Goal: Transaction & Acquisition: Purchase product/service

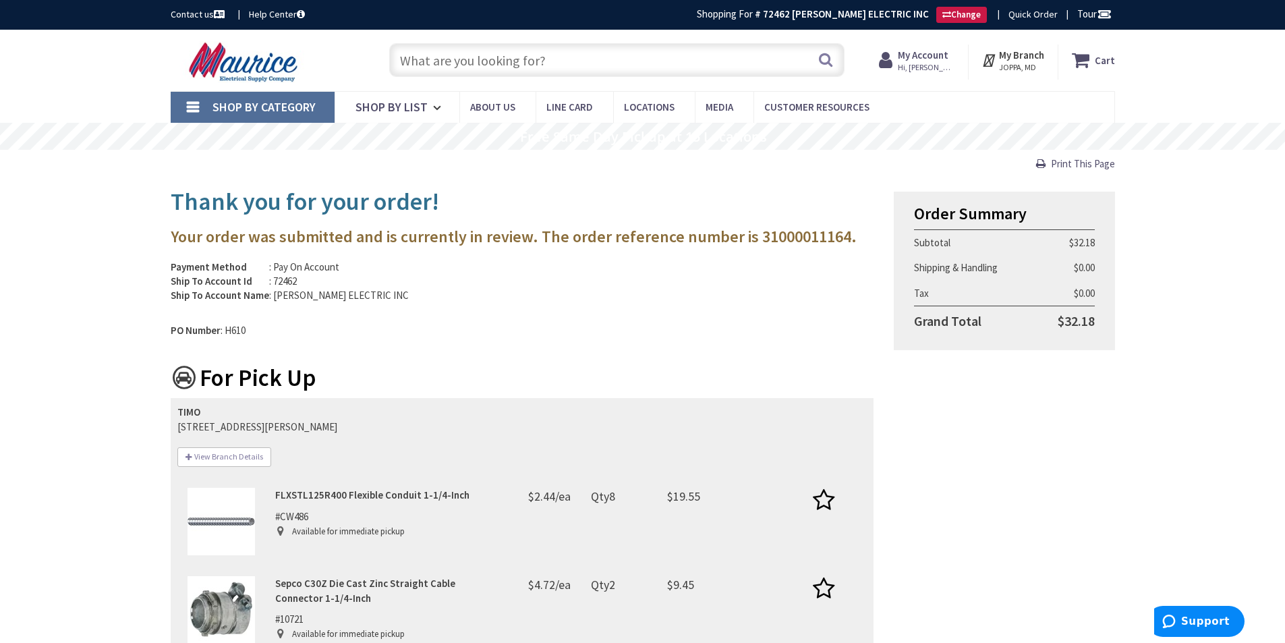
click at [647, 64] on input "text" at bounding box center [616, 60] width 455 height 34
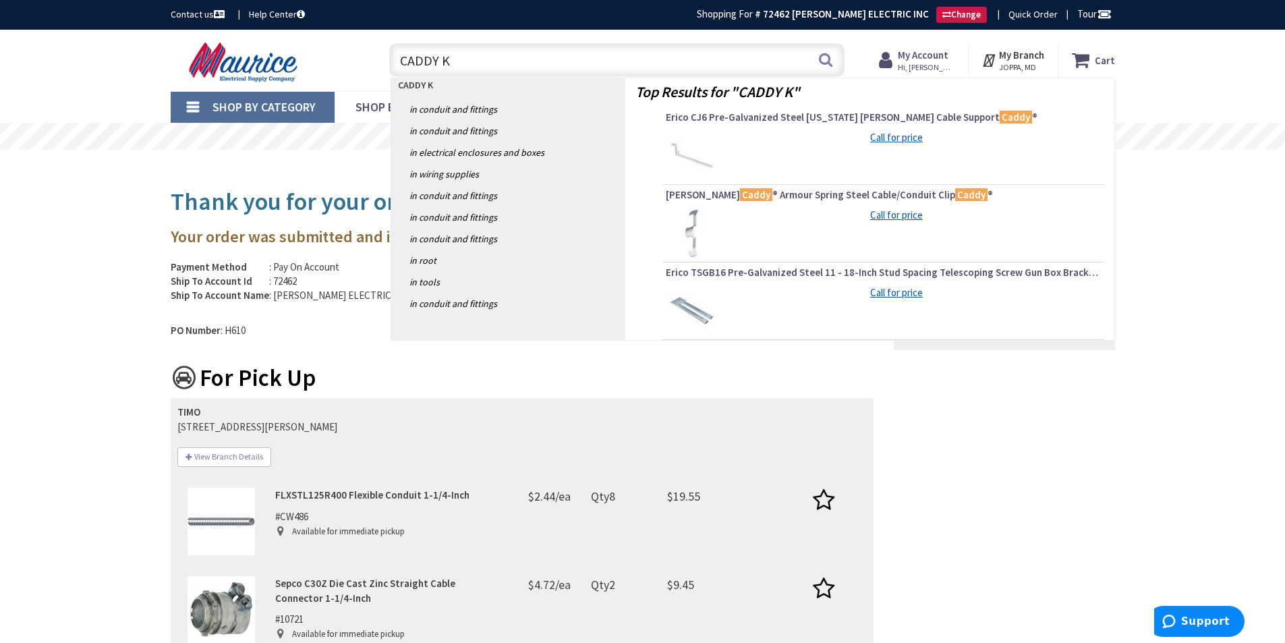
type input "CADDY KX"
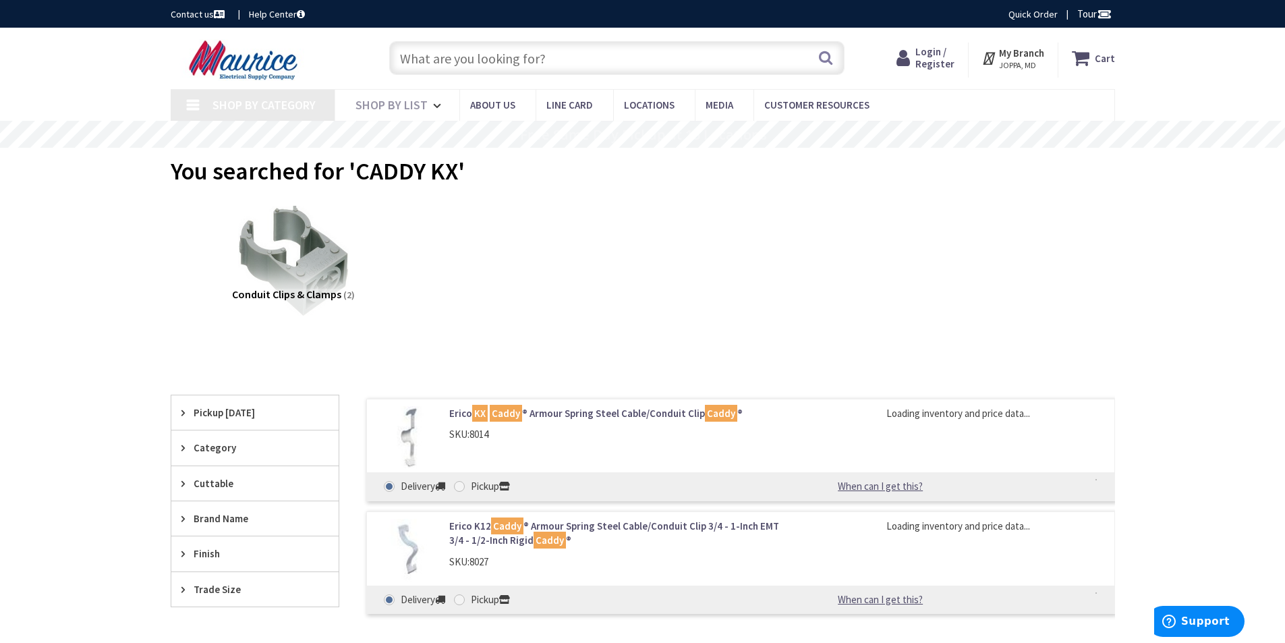
click at [927, 59] on span "Login / Register" at bounding box center [934, 57] width 39 height 25
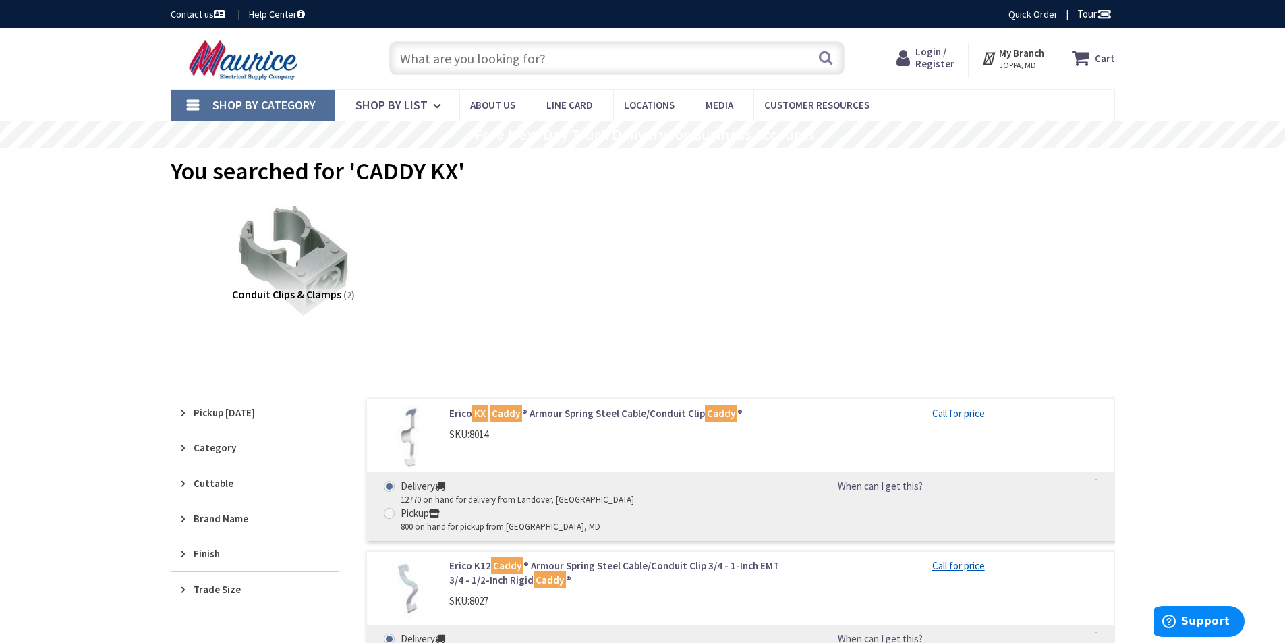
click at [923, 53] on span "Login / Register" at bounding box center [934, 57] width 39 height 25
click at [941, 58] on span "Login / Register" at bounding box center [934, 57] width 39 height 25
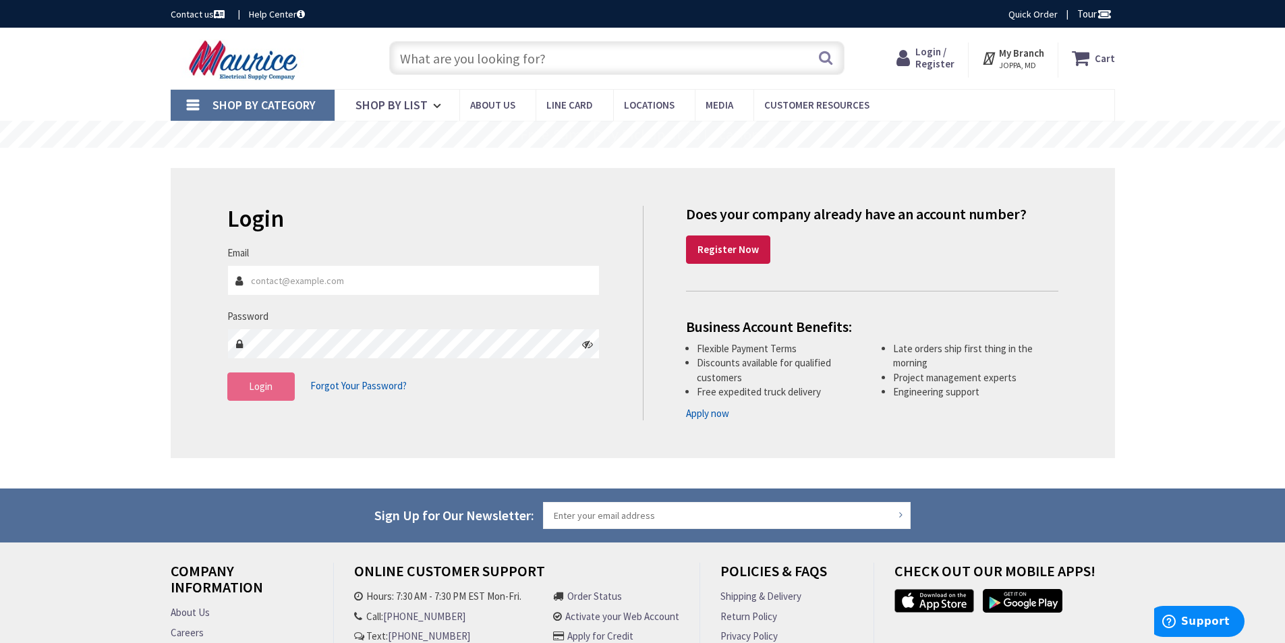
type input "[EMAIL_ADDRESS][DOMAIN_NAME]"
click at [257, 389] on span "Login" at bounding box center [261, 386] width 24 height 13
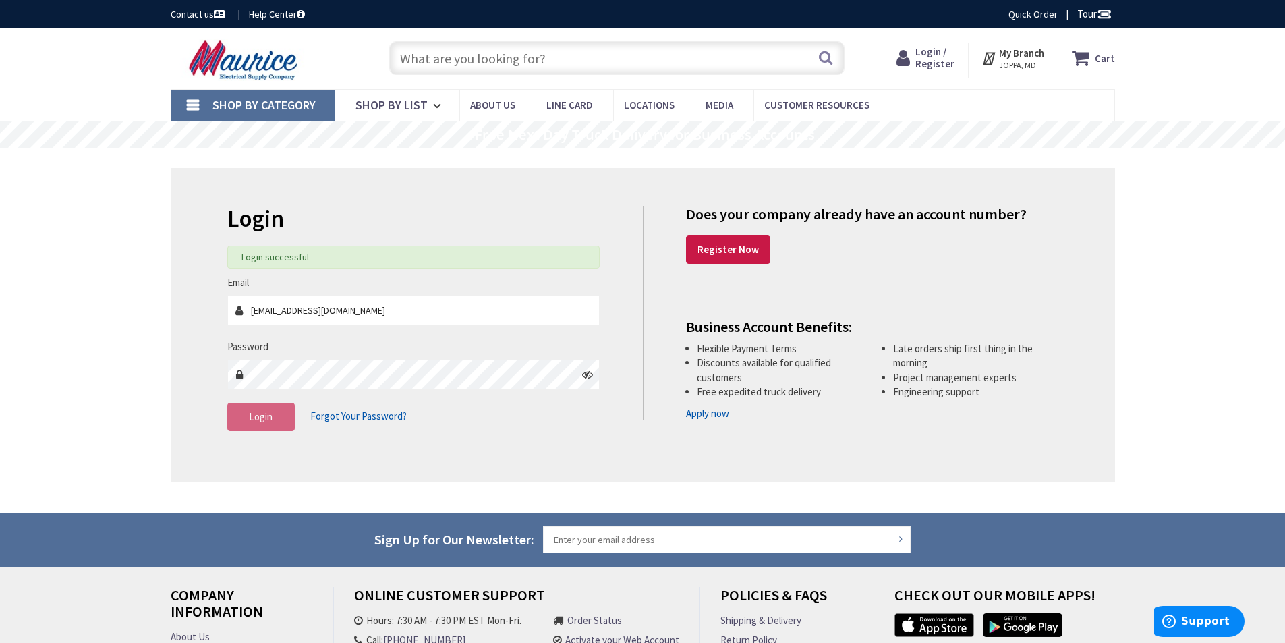
click at [535, 59] on input "text" at bounding box center [616, 58] width 455 height 34
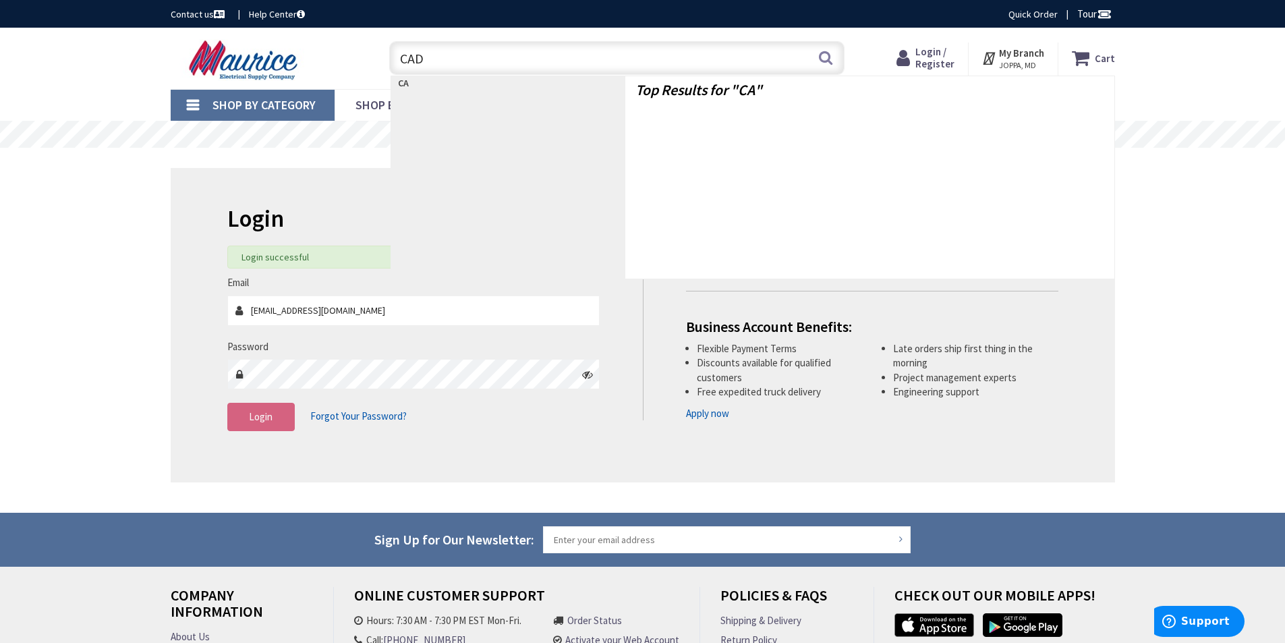
type input "CADD"
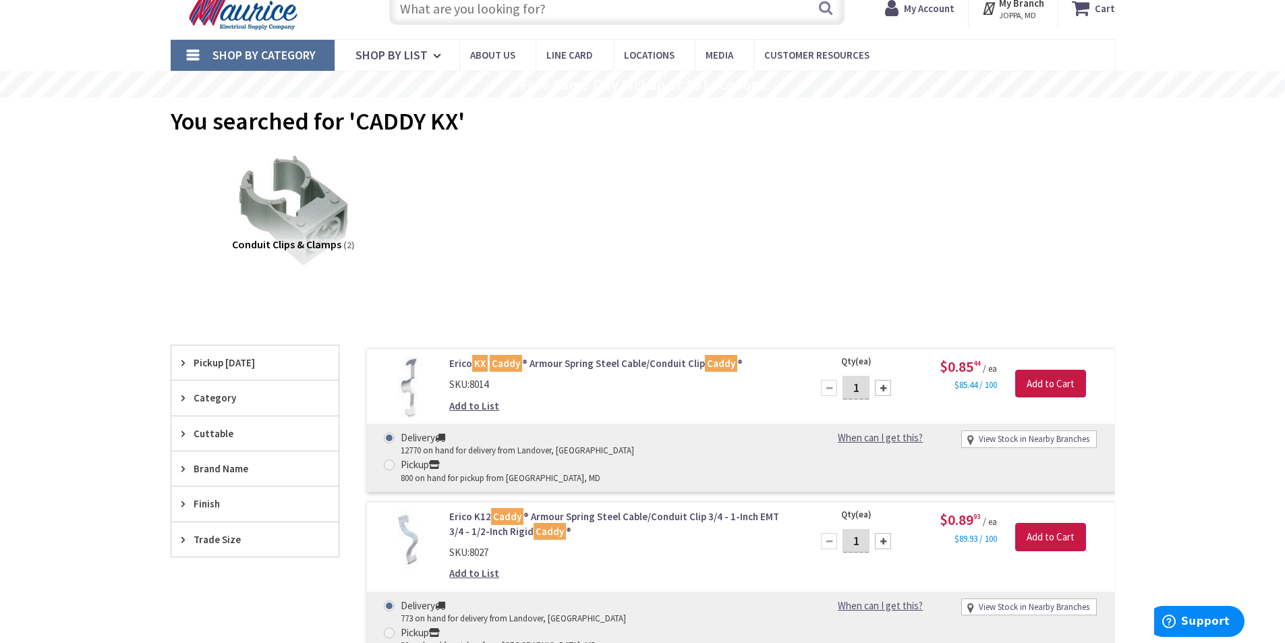
scroll to position [52, 0]
